Goal: Task Accomplishment & Management: Use online tool/utility

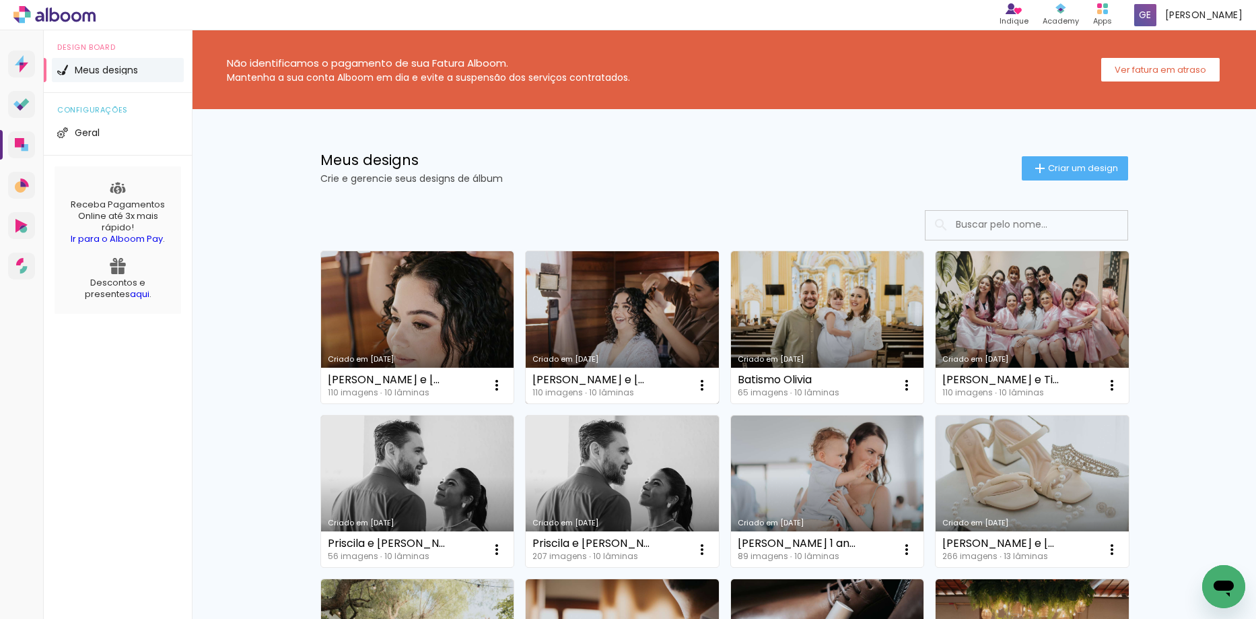
click at [608, 328] on link "Criado em [DATE]" at bounding box center [622, 327] width 193 height 152
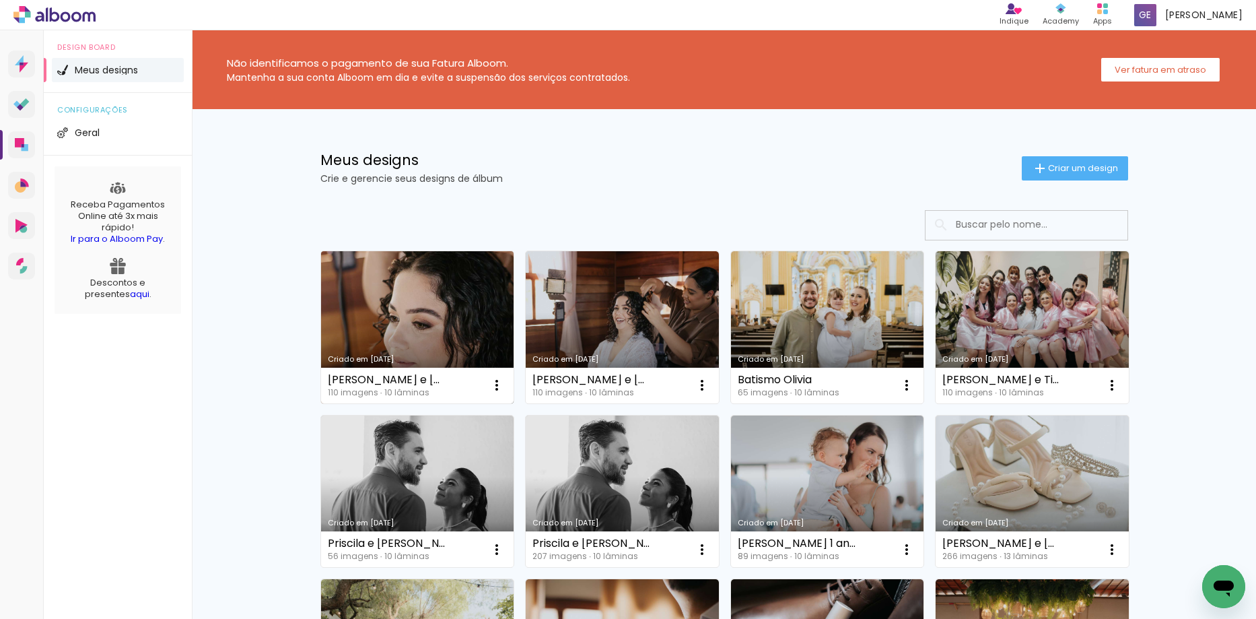
click at [392, 380] on div "[PERSON_NAME] e [PERSON_NAME] 2" at bounding box center [387, 379] width 118 height 11
click at [397, 361] on div "Criado em [DATE]" at bounding box center [418, 358] width 180 height 7
